Goal: Complete Application Form: Complete application form

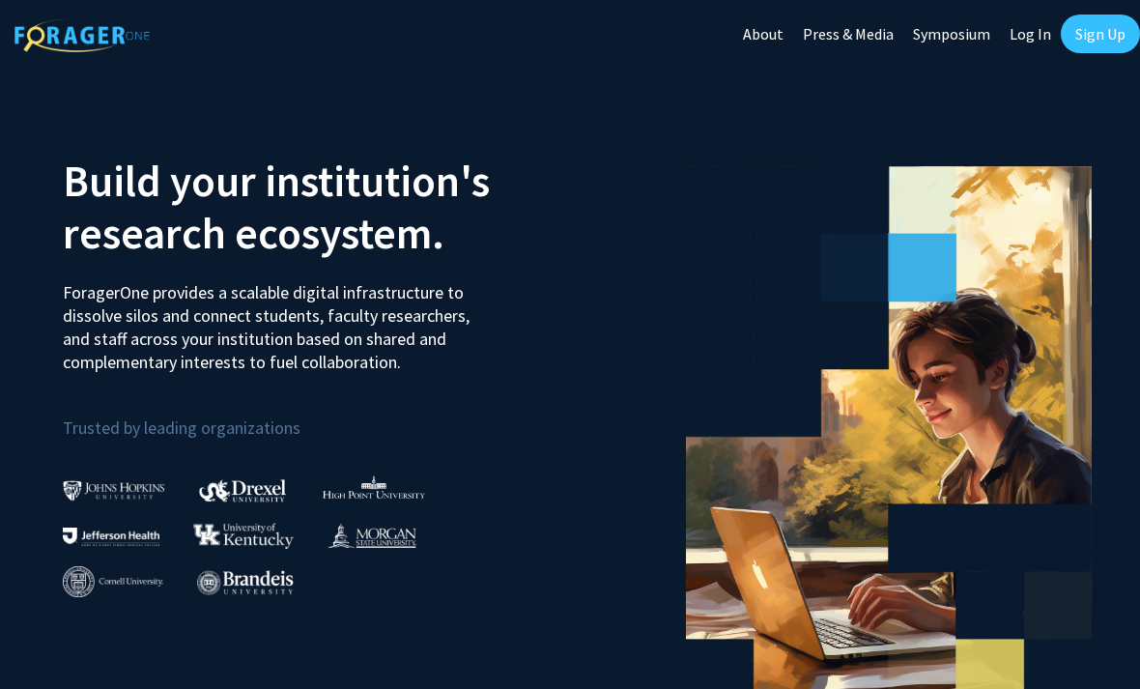
click at [1089, 43] on link "Sign Up" at bounding box center [1100, 33] width 79 height 39
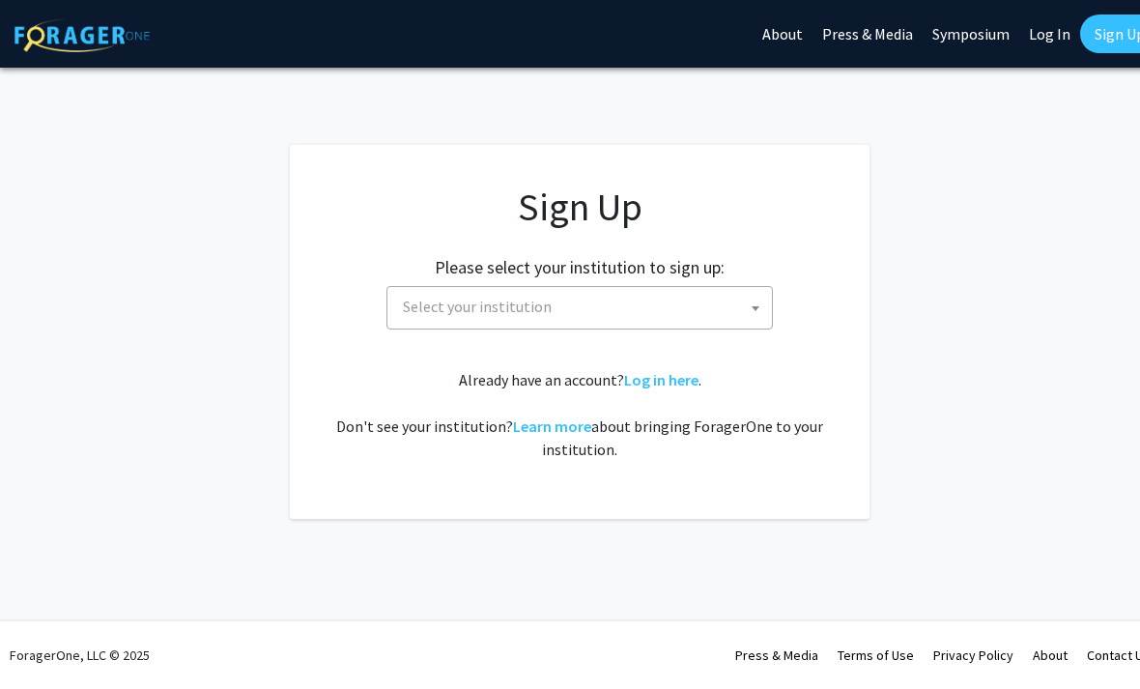
click at [702, 325] on span "Select your institution" at bounding box center [583, 307] width 377 height 40
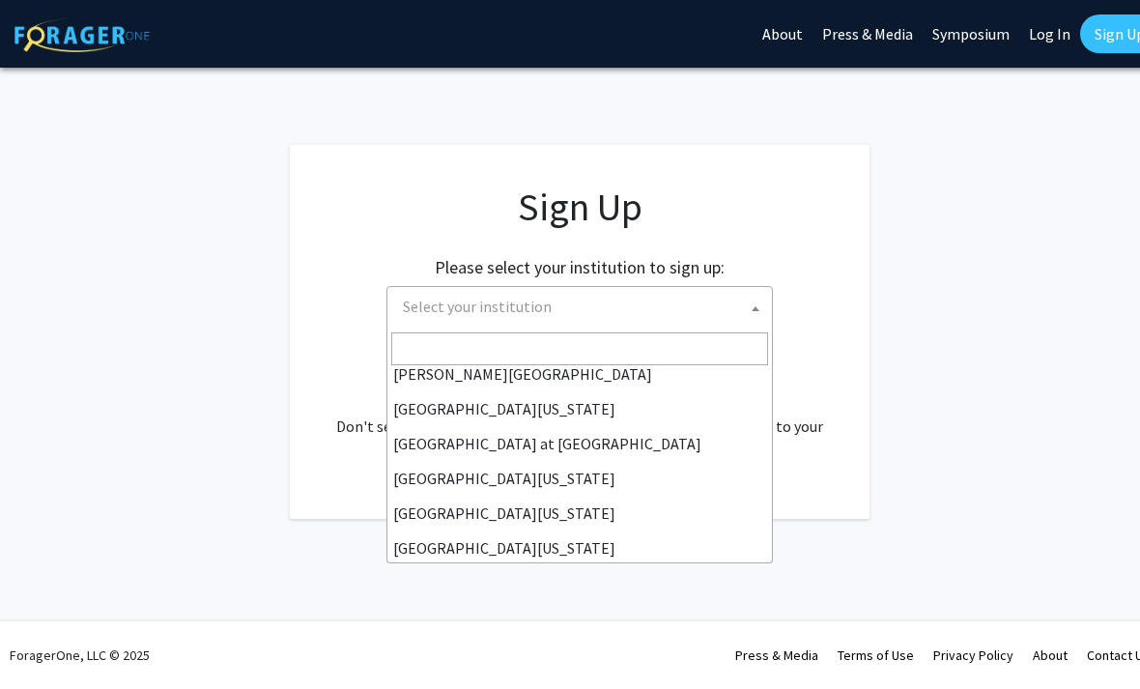
scroll to position [663, 0]
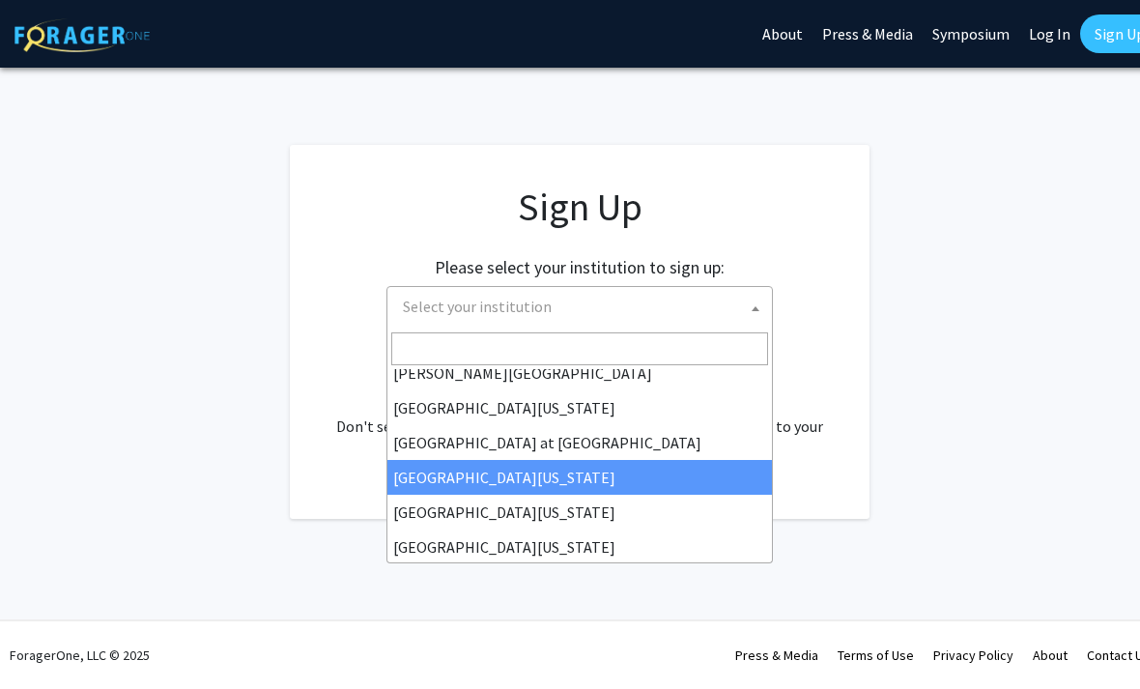
select select "13"
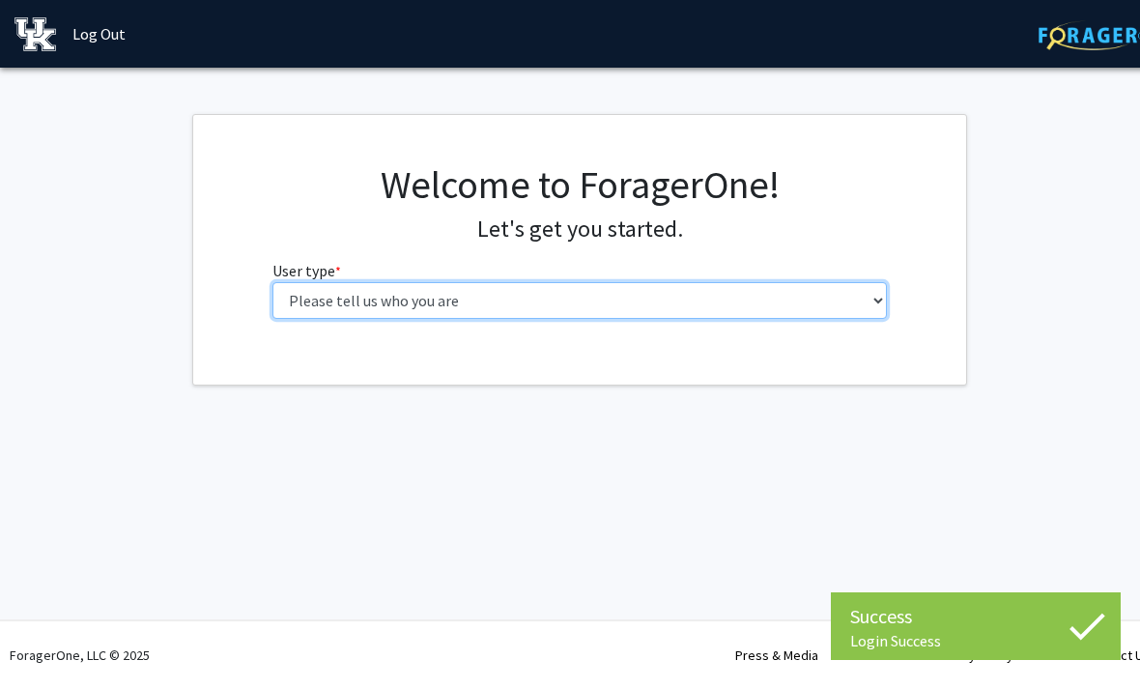
select select "1: undergrad"
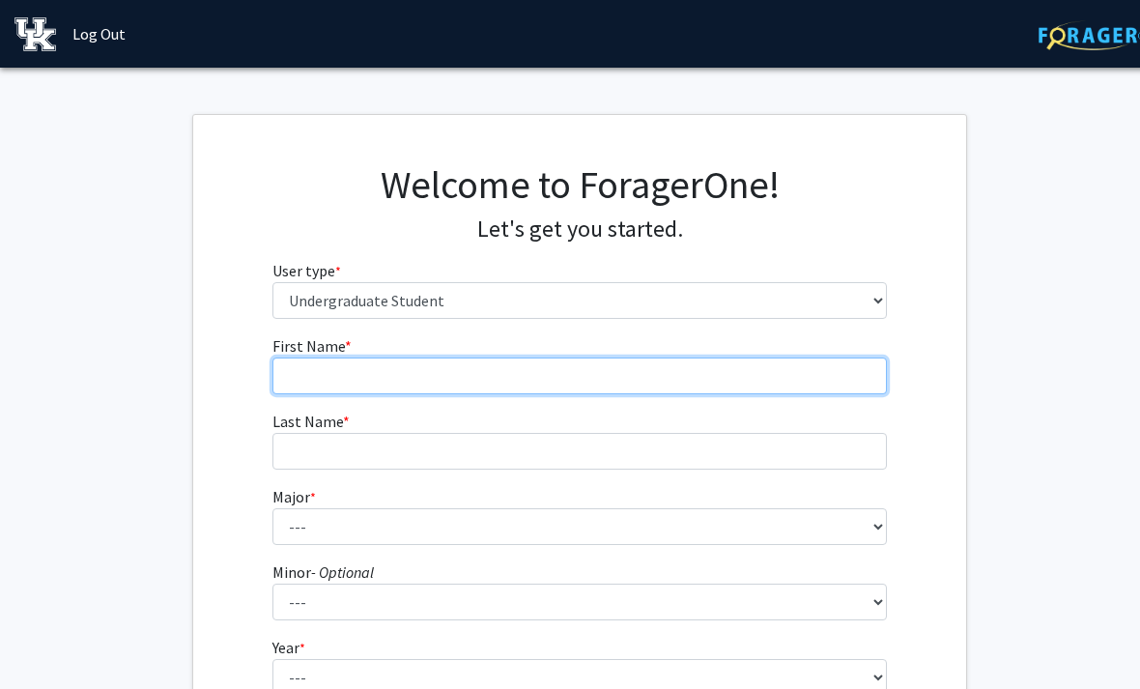
click at [753, 389] on input "First Name * required" at bounding box center [579, 375] width 615 height 37
type input "Kaden"
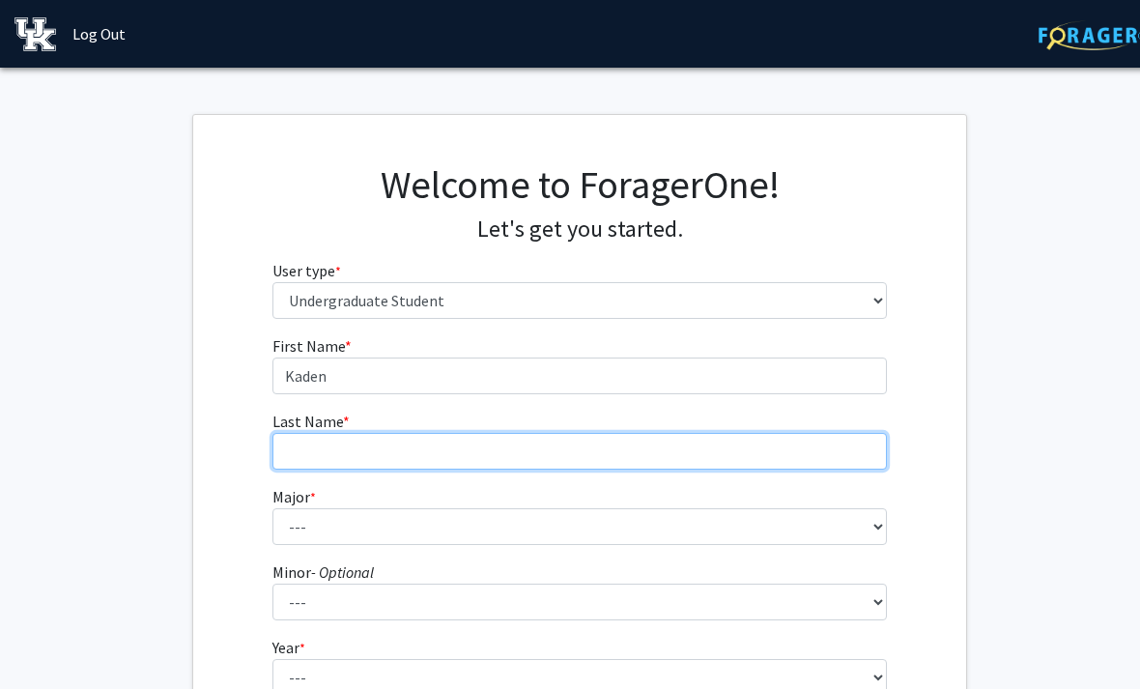
click at [817, 456] on input "Last Name * required" at bounding box center [579, 451] width 615 height 37
type input "Frederick"
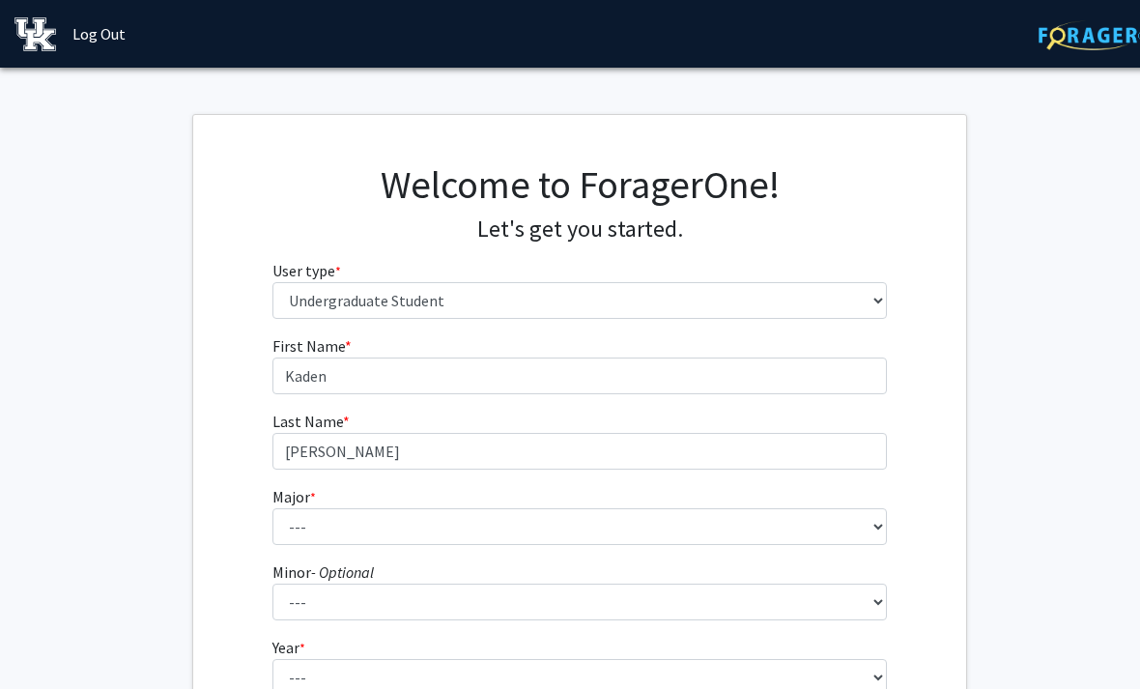
click at [744, 496] on fg-select "Major * required --- Accounting Aerospace Engineering African American & Africa…" at bounding box center [579, 515] width 615 height 60
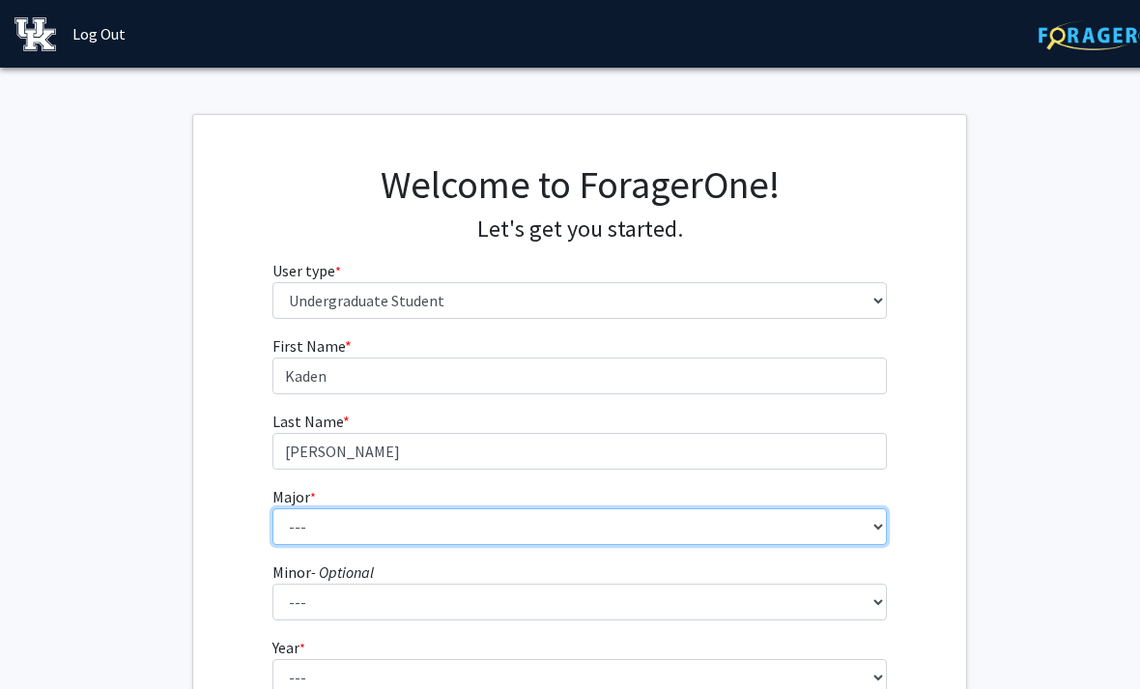
select select "19: 856"
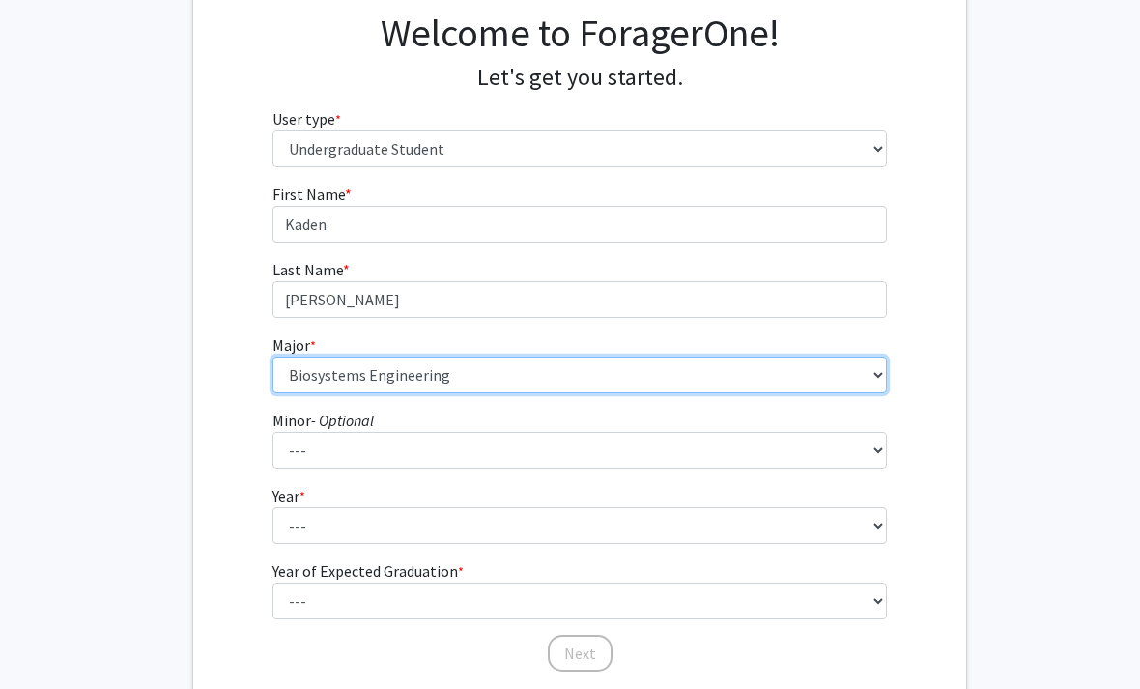
scroll to position [237, 0]
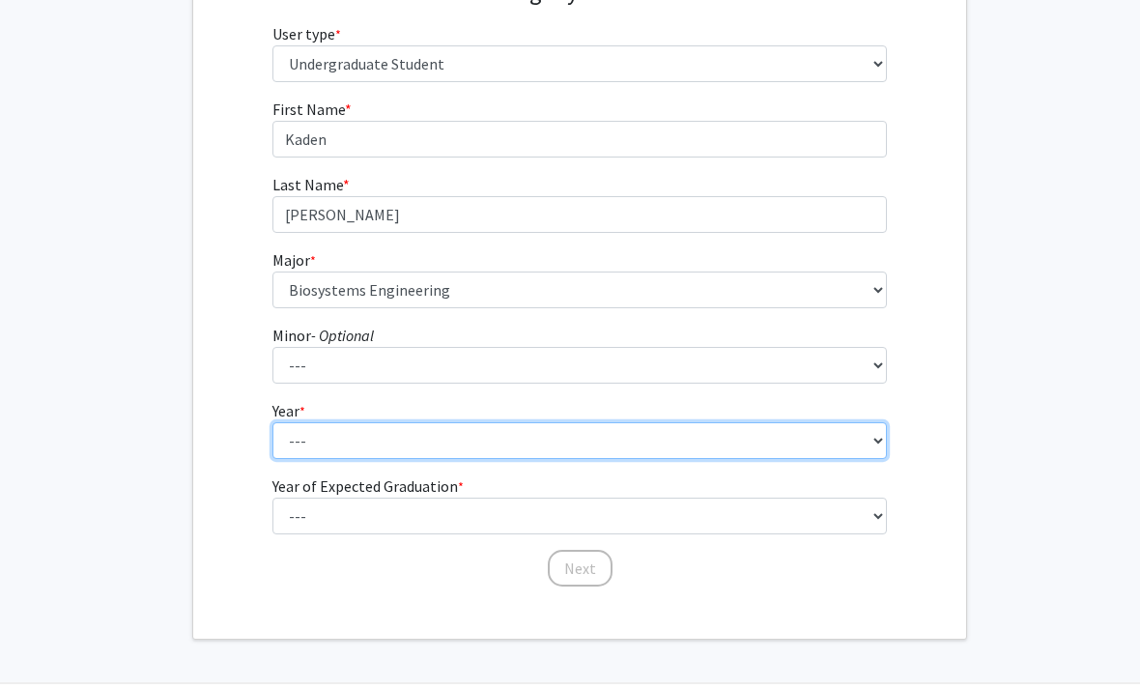
select select "1: first-year"
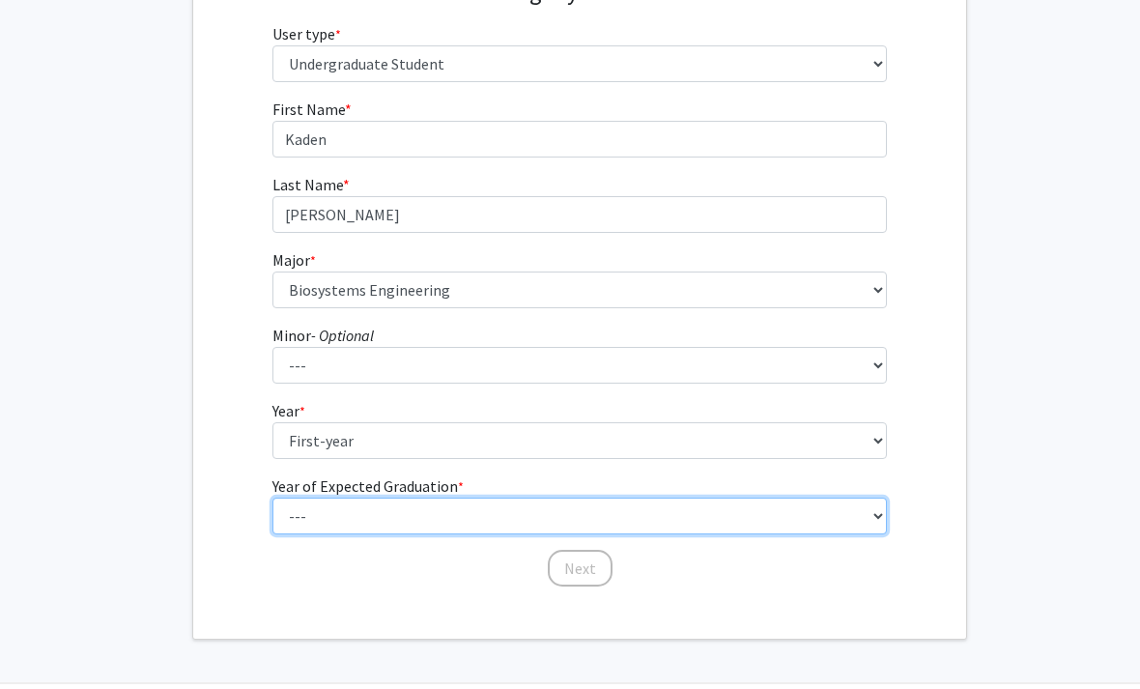
select select "5: 2029"
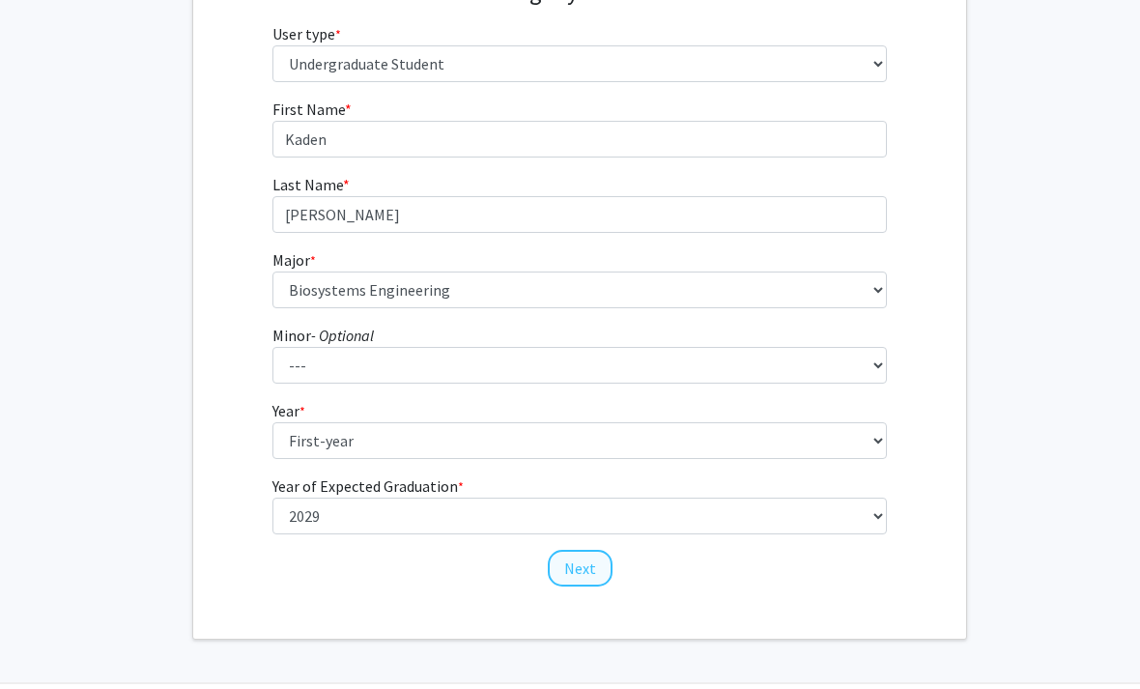
click at [587, 581] on button "Next" at bounding box center [580, 568] width 65 height 37
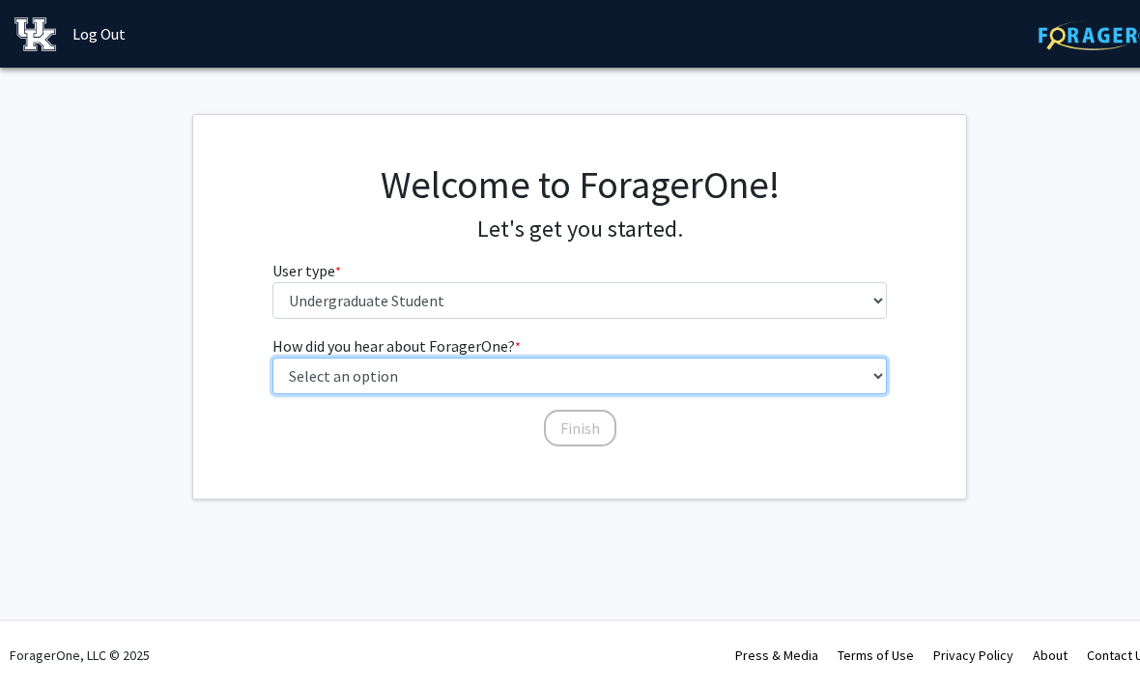
select select "3: university_website"
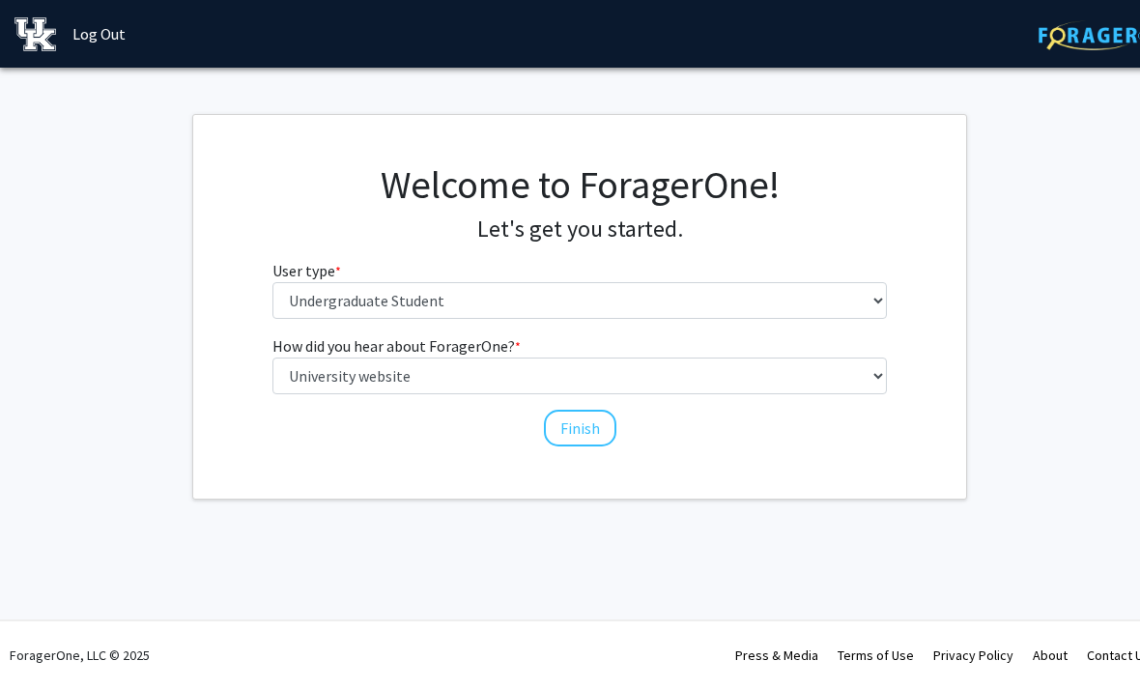
click at [566, 272] on fg-select "User type * required Please tell us who you are Undergraduate Student Master's …" at bounding box center [579, 289] width 615 height 60
click at [579, 414] on button "Finish" at bounding box center [580, 428] width 72 height 37
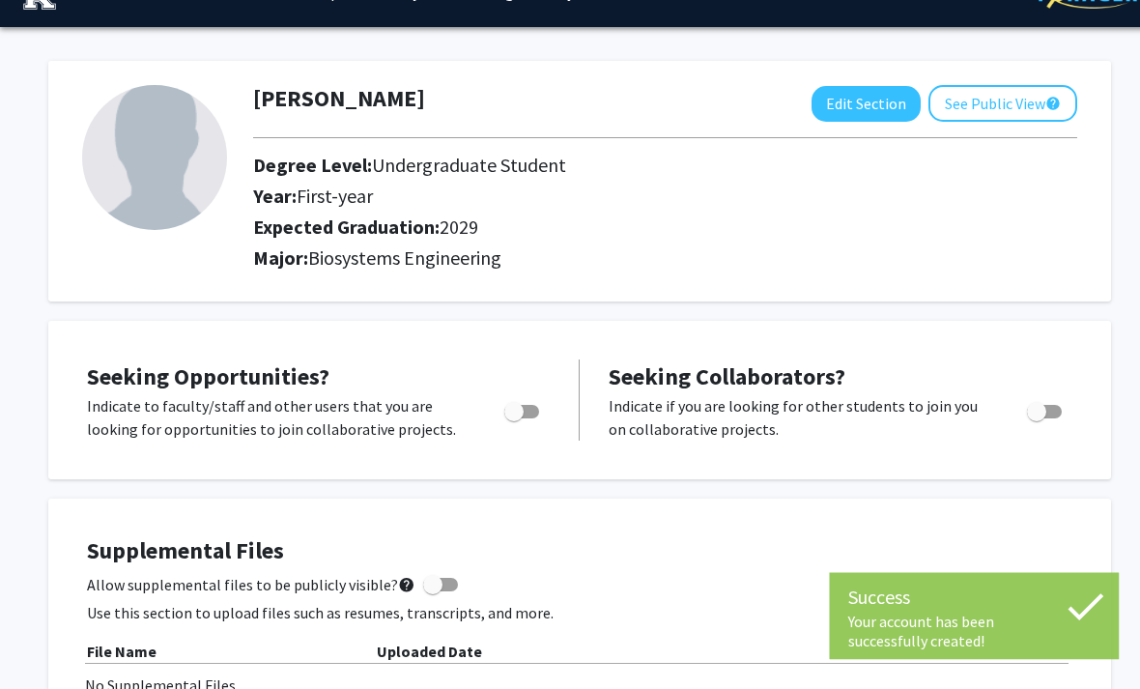
scroll to position [43, 0]
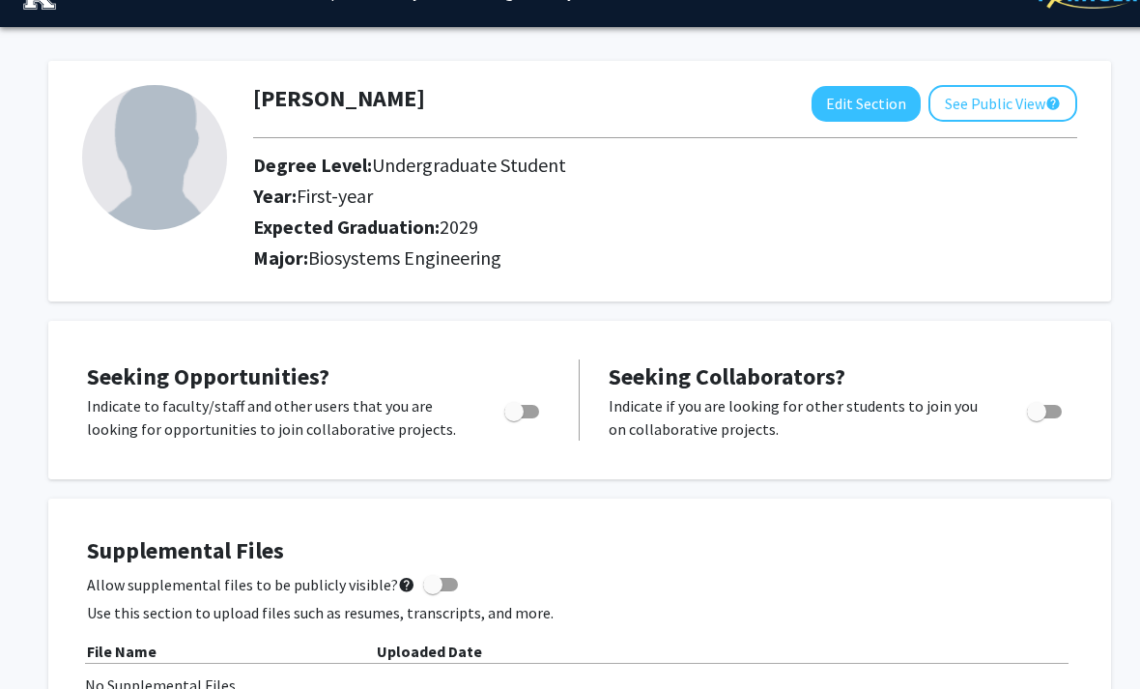
click at [524, 412] on span "Toggle" at bounding box center [513, 411] width 19 height 19
click at [514, 418] on input "Are you actively seeking opportunities?" at bounding box center [513, 418] width 1 height 1
checkbox input "true"
click at [1046, 412] on span "Toggle" at bounding box center [1044, 412] width 35 height 14
click at [1036, 418] on input "Would you like to receive other student requests to work with you?" at bounding box center [1035, 418] width 1 height 1
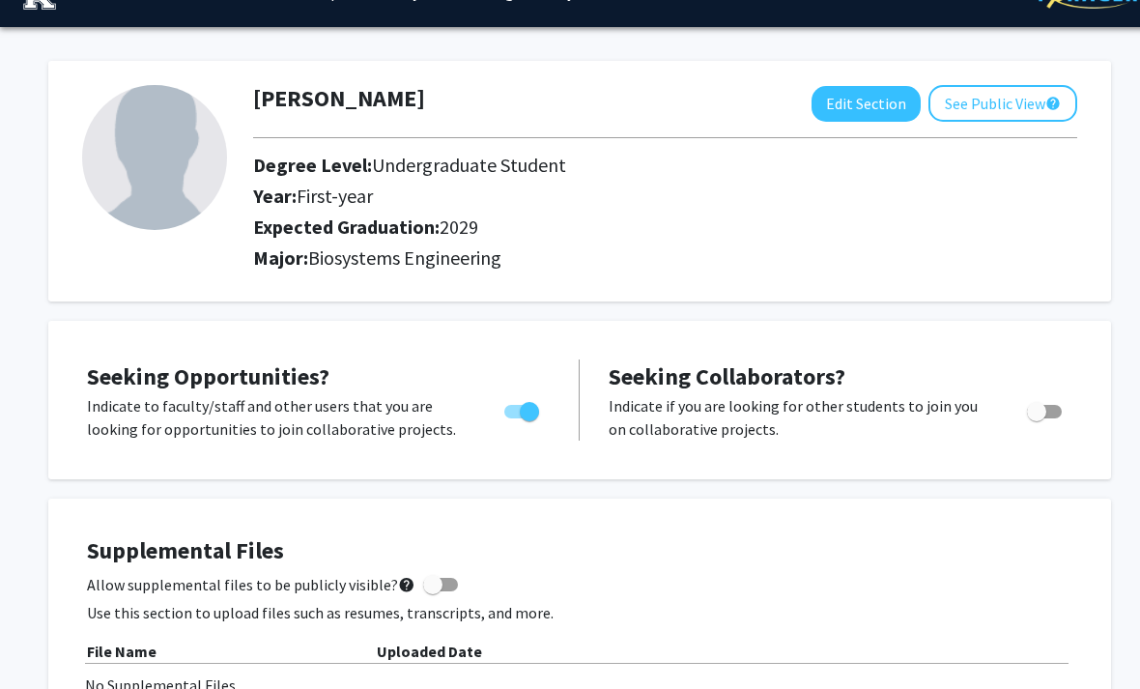
checkbox input "true"
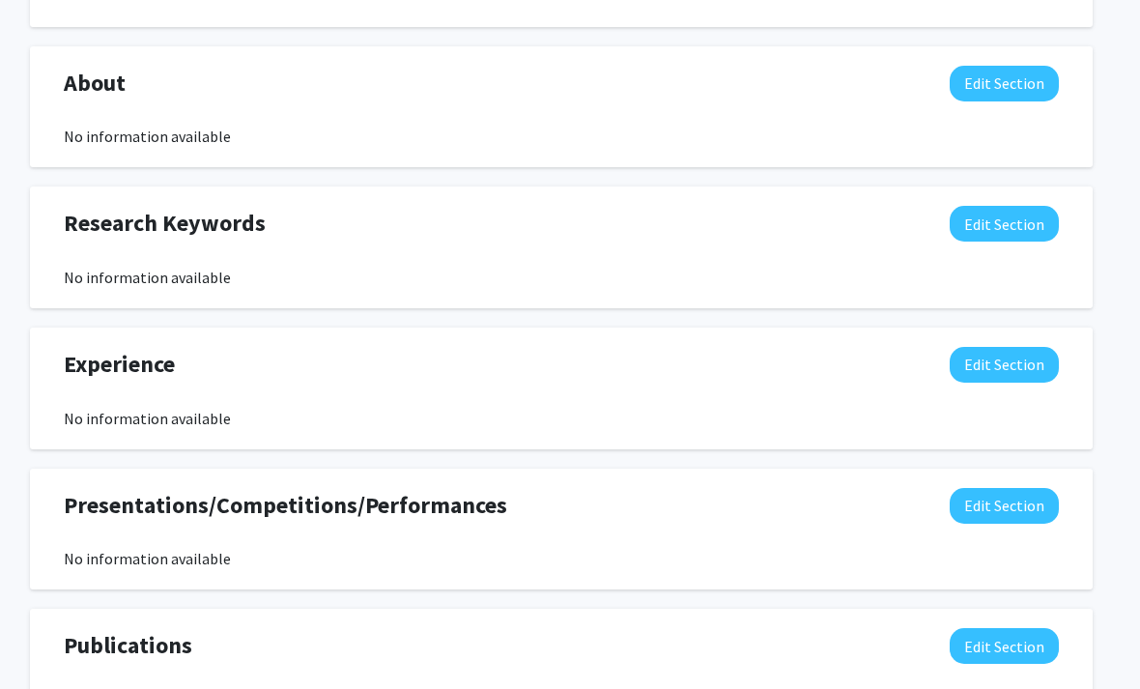
scroll to position [819, 17]
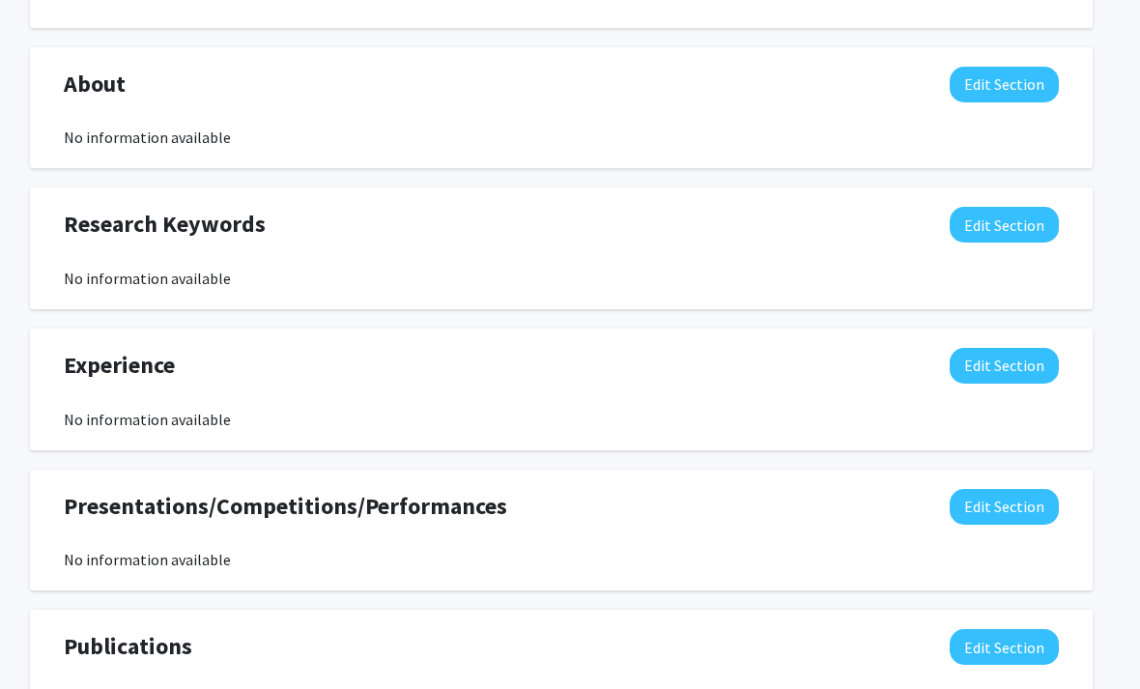
click at [1002, 234] on button "Edit Section" at bounding box center [1004, 226] width 109 height 36
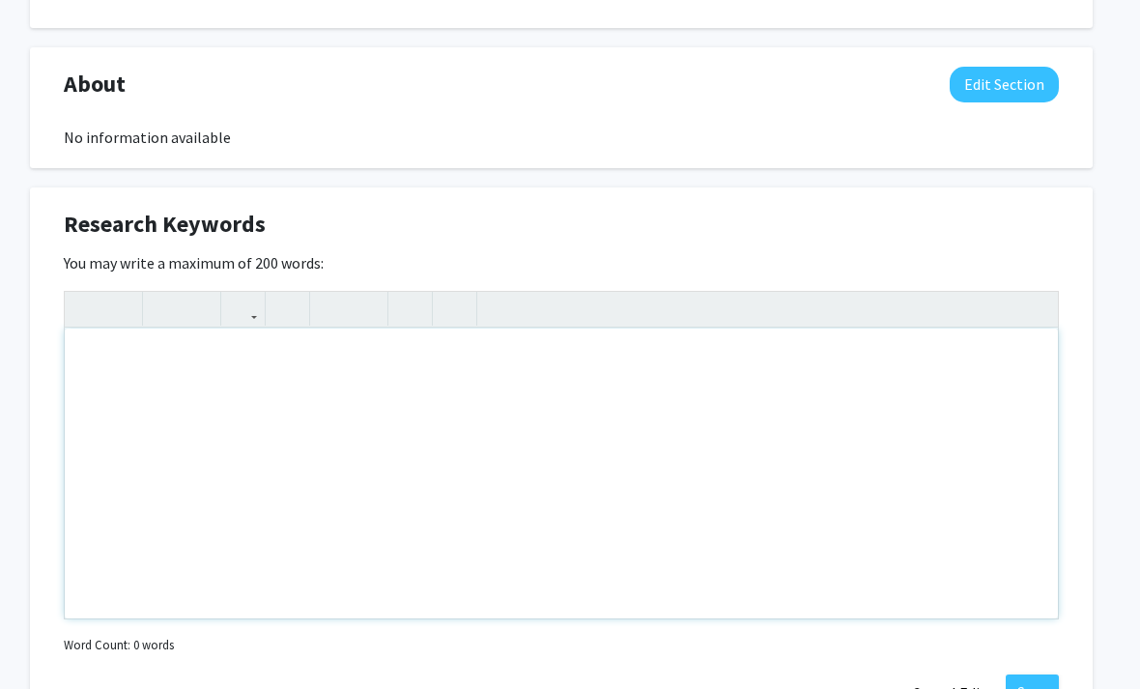
click at [643, 361] on div "Note to users with screen readers: Please deactivate our accessibility plugin f…" at bounding box center [561, 473] width 993 height 290
click at [452, 359] on div "Engineering , Science , Environment , Geography , Biology, Bio ," at bounding box center [562, 474] width 993 height 290
type textarea "Engineering , Science , Environment , Geography , Biology , Bio ,&nbsp;"
click at [512, 368] on div "Engineering , Science , Environment , Geography , Biology , Bio ," at bounding box center [562, 474] width 993 height 290
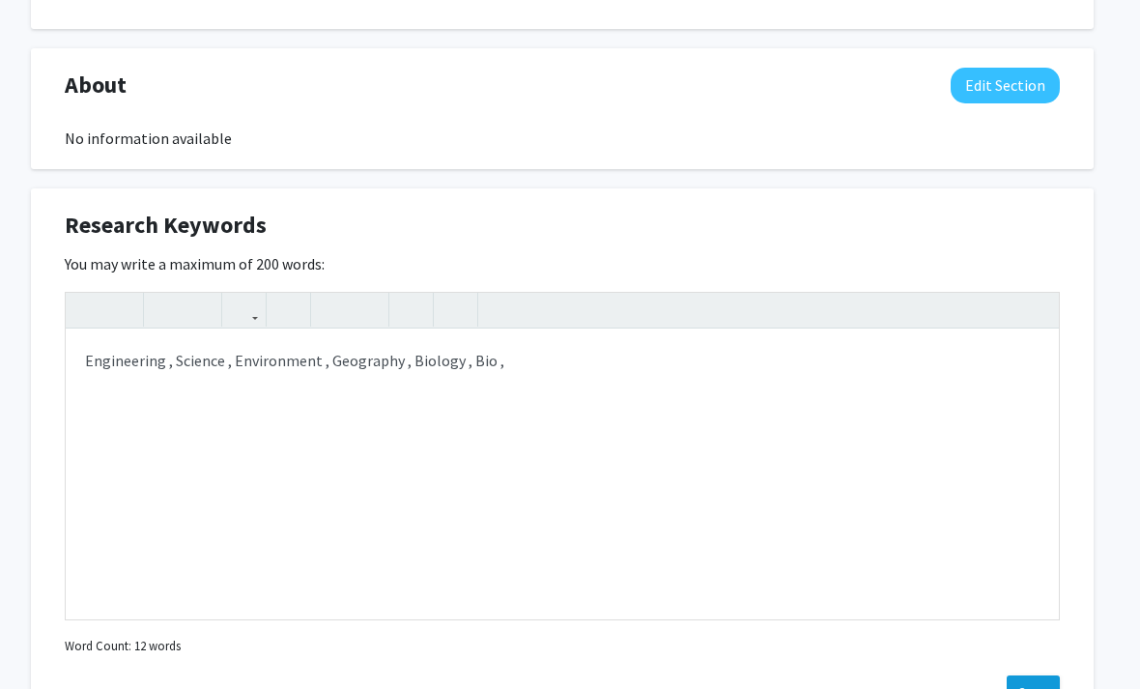
click at [1044, 688] on button "Save" at bounding box center [1033, 692] width 53 height 35
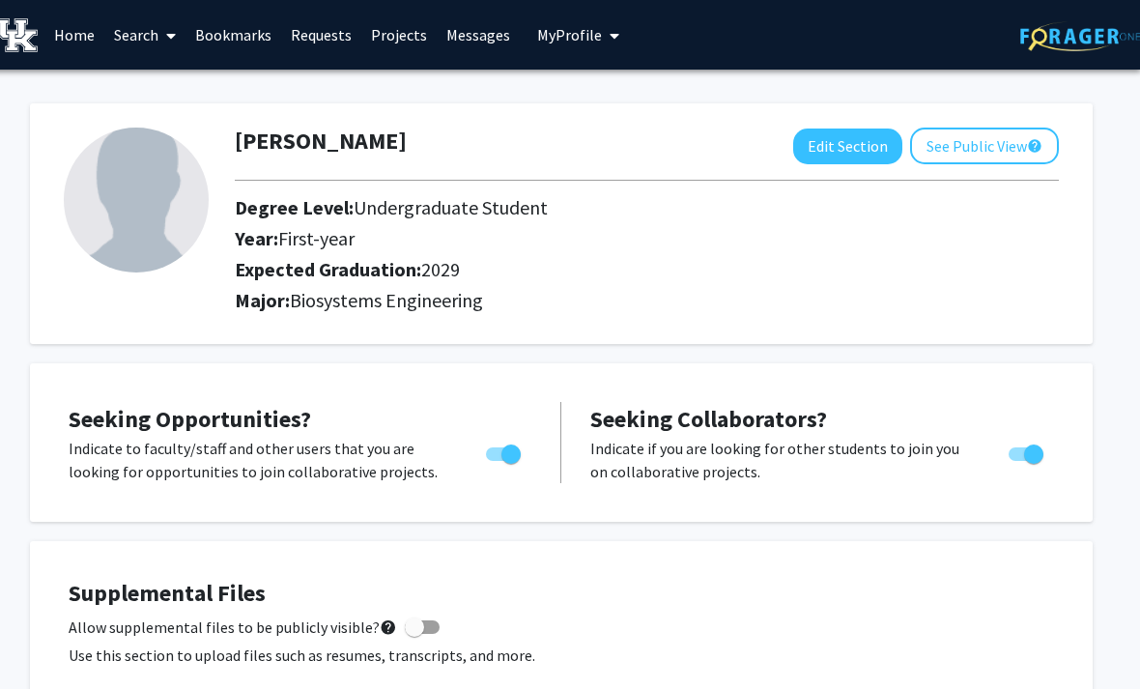
scroll to position [0, 18]
